Goal: Task Accomplishment & Management: Use online tool/utility

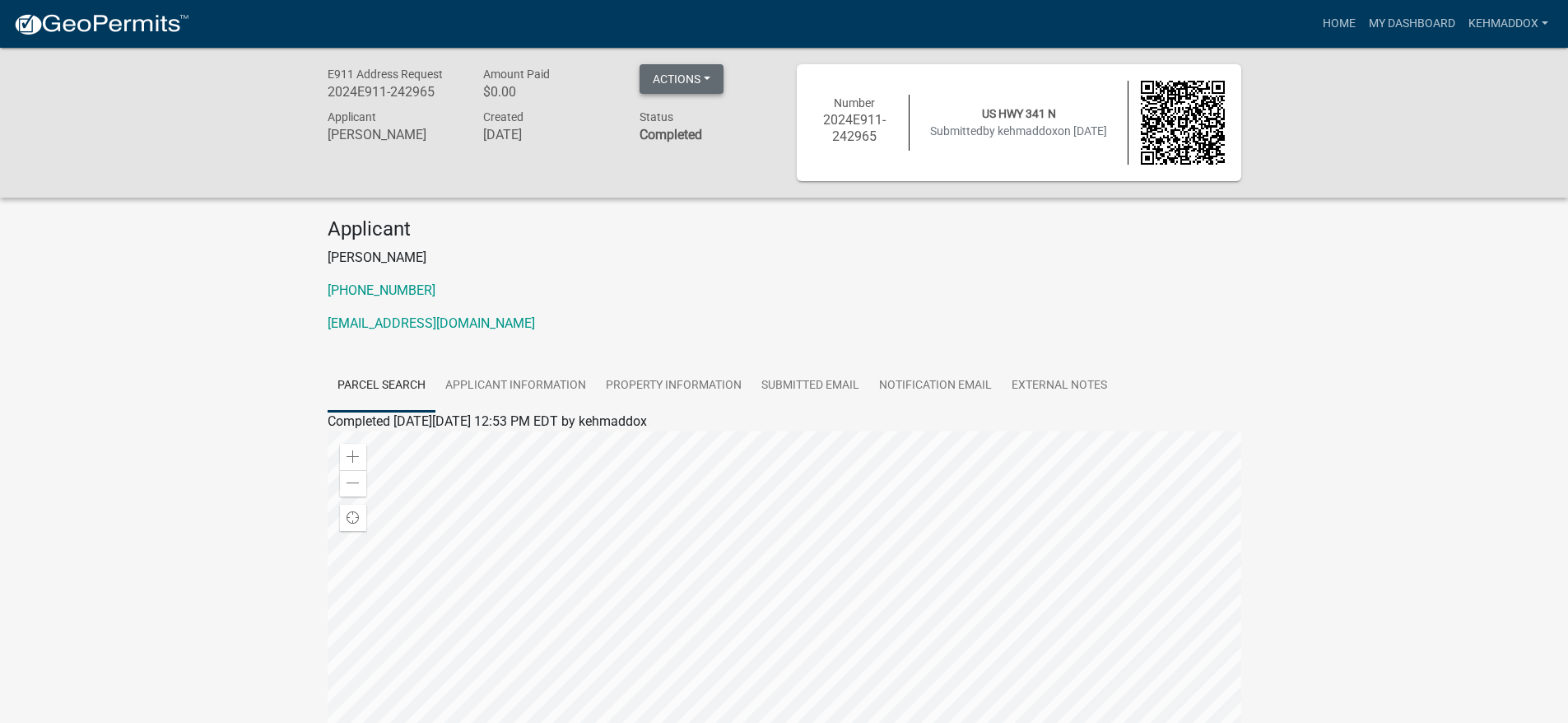
click at [714, 74] on button "Actions" at bounding box center [681, 79] width 84 height 30
click at [703, 123] on link "Printer Friendly" at bounding box center [705, 121] width 131 height 40
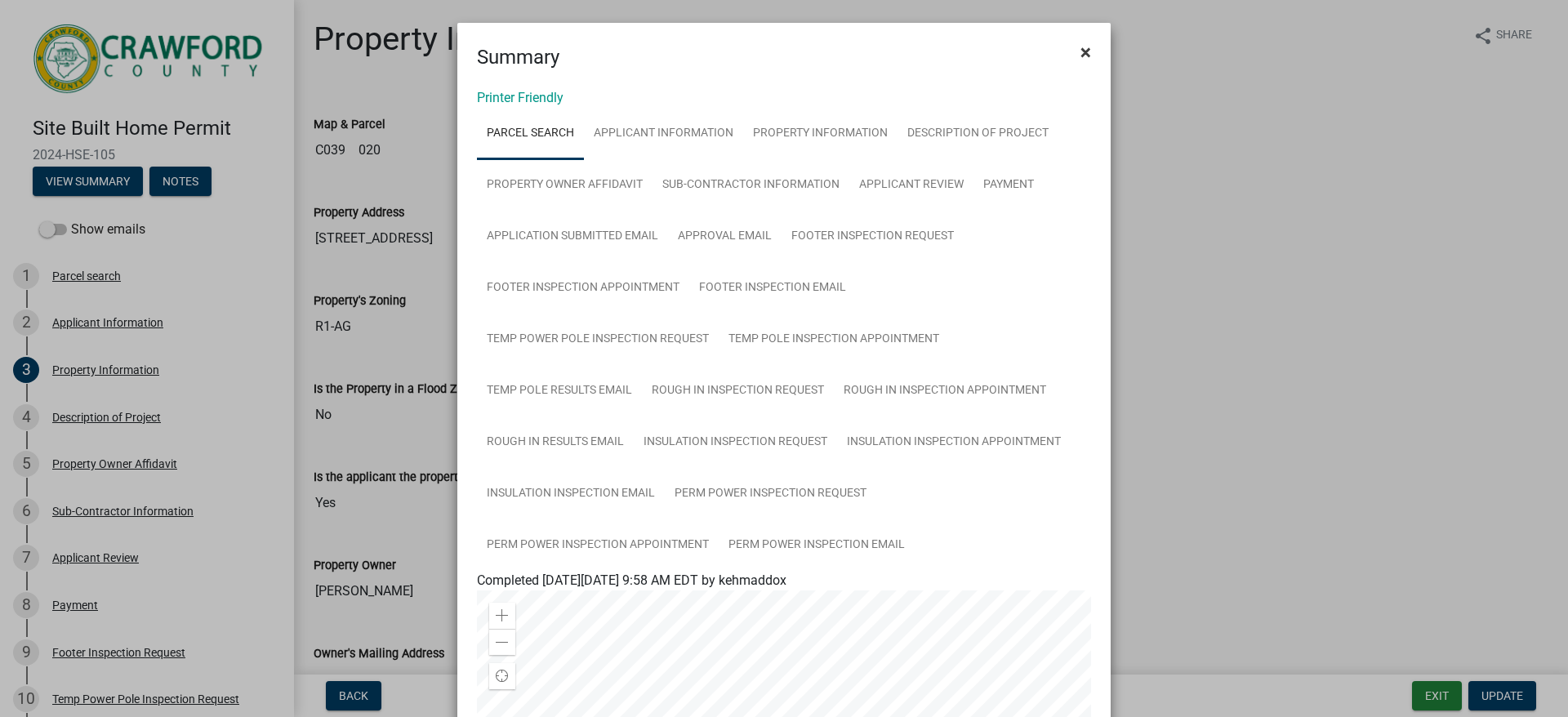
click at [1080, 47] on span "×" at bounding box center [1085, 52] width 11 height 23
